Goal: Transaction & Acquisition: Purchase product/service

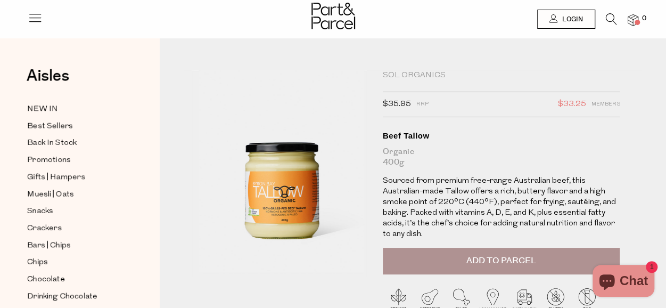
click at [609, 20] on icon at bounding box center [610, 19] width 11 height 12
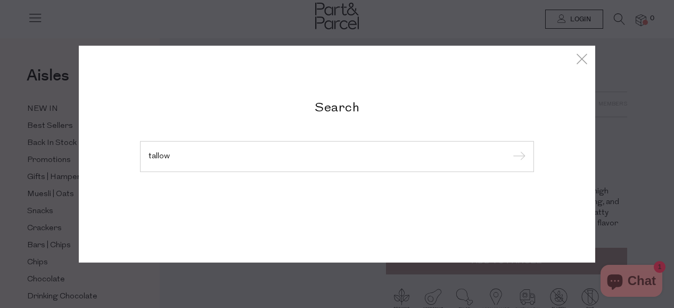
type input "tallow"
click at [509, 149] on input "submit" at bounding box center [517, 157] width 16 height 16
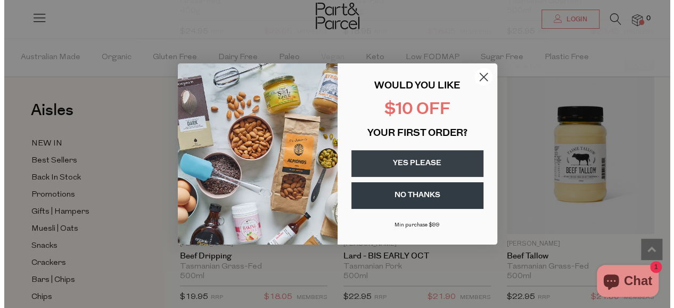
scroll to position [606, 0]
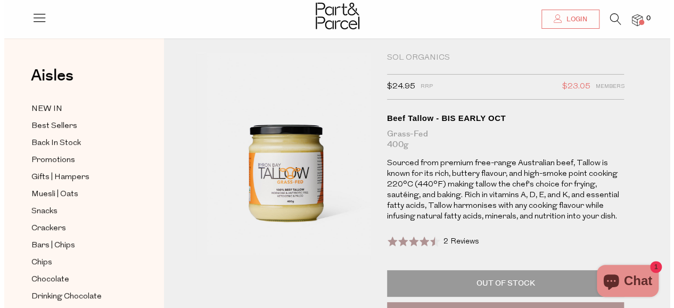
scroll to position [15, 0]
